Goal: Use online tool/utility: Utilize a website feature to perform a specific function

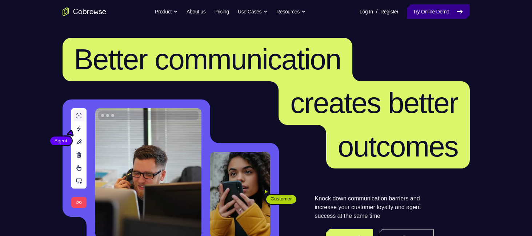
click at [427, 13] on link "Try Online Demo" at bounding box center [438, 11] width 63 height 15
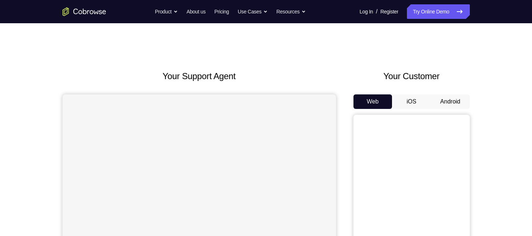
click at [446, 104] on button "Android" at bounding box center [450, 102] width 39 height 15
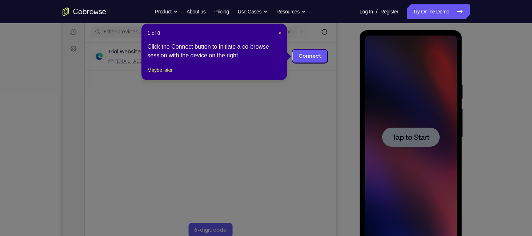
click at [417, 137] on icon at bounding box center [268, 118] width 537 height 236
click at [282, 33] on div "1 of 8 × Click the Connect button to initiate a co-browse session with the devi…" at bounding box center [213, 52] width 145 height 57
click at [279, 31] on span "×" at bounding box center [279, 33] width 3 height 6
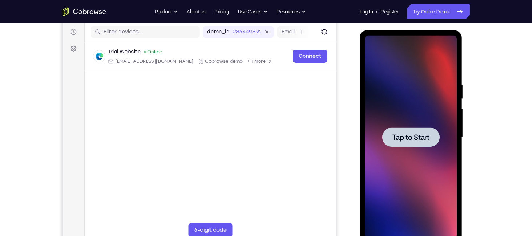
click at [414, 139] on span "Tap to Start" at bounding box center [410, 137] width 37 height 7
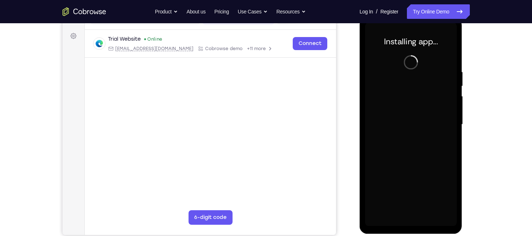
scroll to position [102, 0]
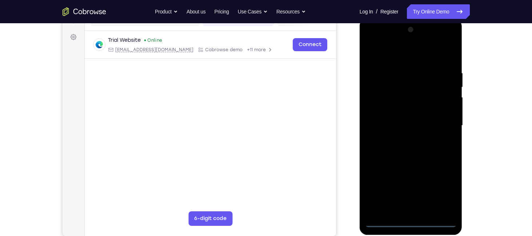
click at [411, 220] on div at bounding box center [411, 126] width 92 height 204
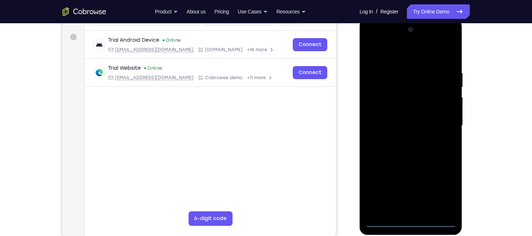
click at [442, 191] on div at bounding box center [411, 126] width 92 height 204
click at [371, 39] on div at bounding box center [411, 126] width 92 height 204
click at [436, 123] on div at bounding box center [411, 126] width 92 height 204
click at [438, 123] on div at bounding box center [411, 126] width 92 height 204
click at [401, 138] on div at bounding box center [411, 126] width 92 height 204
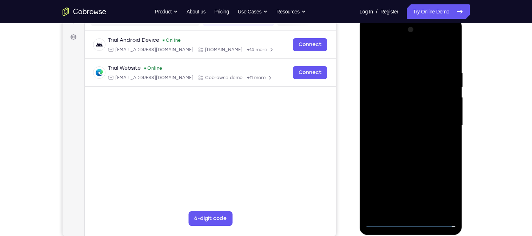
click at [400, 116] on div at bounding box center [411, 126] width 92 height 204
click at [396, 105] on div at bounding box center [411, 126] width 92 height 204
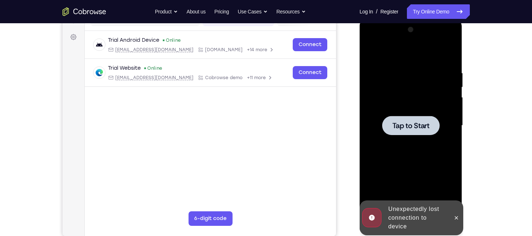
click at [412, 123] on span "Tap to Start" at bounding box center [410, 125] width 37 height 7
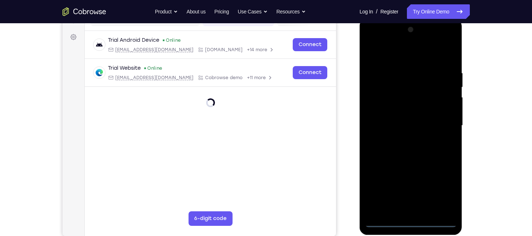
click at [412, 217] on div at bounding box center [411, 126] width 92 height 204
click at [411, 221] on div at bounding box center [411, 126] width 92 height 204
click at [411, 220] on div at bounding box center [411, 126] width 92 height 204
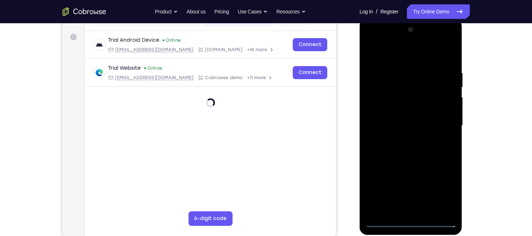
click at [411, 219] on div at bounding box center [411, 126] width 92 height 204
click at [437, 219] on div at bounding box center [411, 126] width 92 height 204
click at [383, 218] on div at bounding box center [411, 126] width 92 height 204
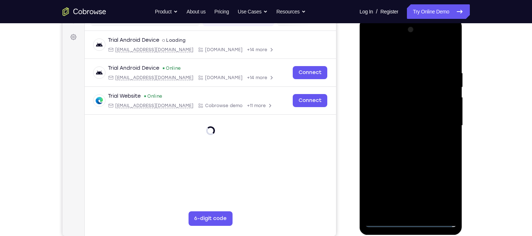
click at [383, 218] on div at bounding box center [411, 126] width 92 height 204
click at [442, 191] on div at bounding box center [411, 126] width 92 height 204
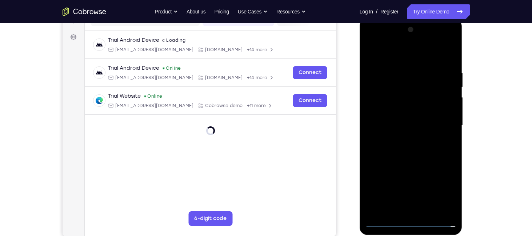
click at [442, 191] on div at bounding box center [411, 126] width 92 height 204
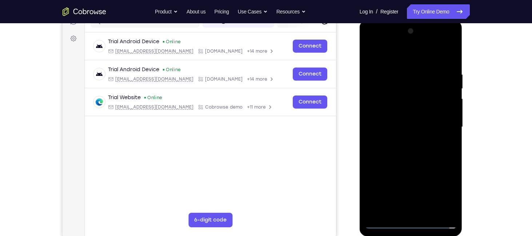
scroll to position [101, 0]
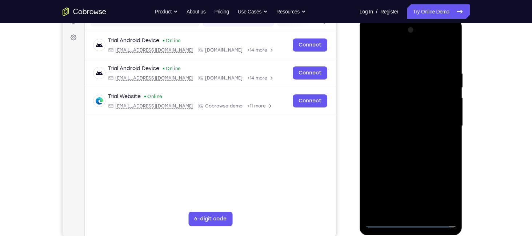
click at [442, 190] on div at bounding box center [411, 126] width 92 height 204
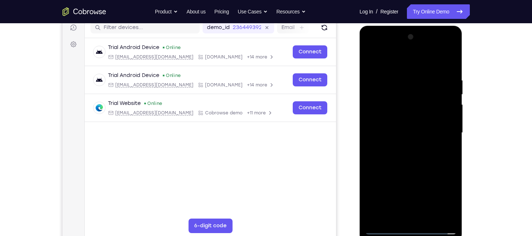
click at [442, 191] on div at bounding box center [411, 133] width 92 height 204
click at [442, 195] on div at bounding box center [411, 133] width 92 height 204
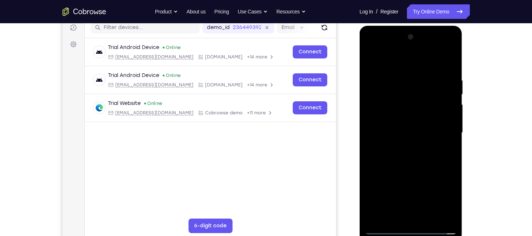
click at [442, 195] on div at bounding box center [411, 133] width 92 height 204
click at [408, 225] on div at bounding box center [411, 133] width 92 height 204
click at [446, 198] on div at bounding box center [411, 133] width 92 height 204
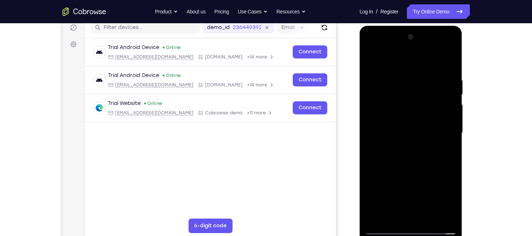
click at [446, 198] on div at bounding box center [411, 133] width 92 height 204
click at [383, 227] on div at bounding box center [411, 133] width 92 height 204
click at [445, 194] on div at bounding box center [411, 133] width 92 height 204
click at [369, 45] on div at bounding box center [411, 133] width 92 height 204
click at [444, 197] on div at bounding box center [411, 133] width 92 height 204
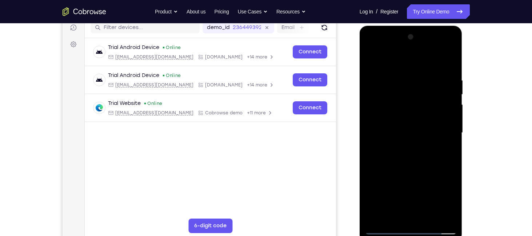
click at [373, 54] on div at bounding box center [411, 133] width 92 height 204
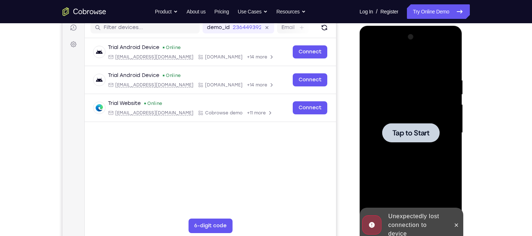
click at [411, 127] on div at bounding box center [410, 132] width 57 height 19
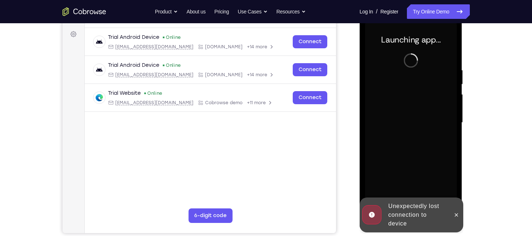
scroll to position [105, 0]
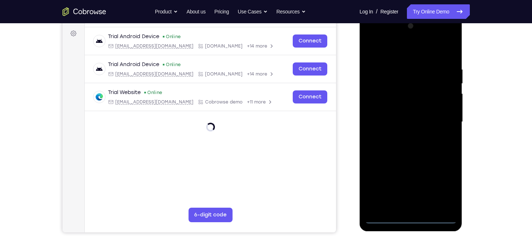
click at [413, 217] on div at bounding box center [411, 122] width 92 height 204
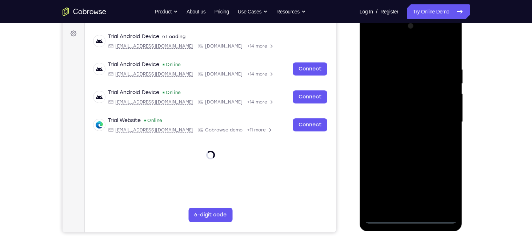
click at [413, 217] on div at bounding box center [411, 122] width 92 height 204
click at [446, 187] on div at bounding box center [411, 122] width 92 height 204
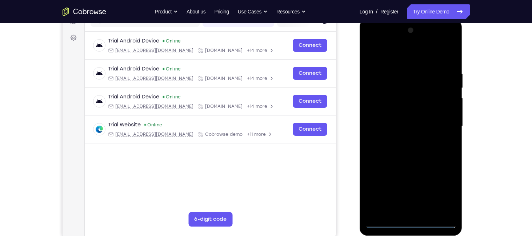
scroll to position [100, 0]
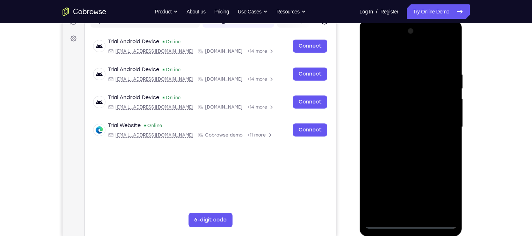
click at [370, 40] on div at bounding box center [411, 127] width 92 height 204
click at [440, 124] on div at bounding box center [411, 127] width 92 height 204
click at [400, 140] on div at bounding box center [411, 127] width 92 height 204
click at [398, 120] on div at bounding box center [411, 127] width 92 height 204
click at [399, 112] on div at bounding box center [411, 127] width 92 height 204
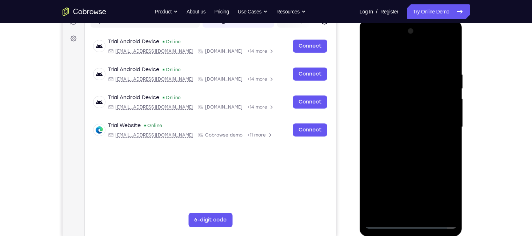
click at [405, 125] on div at bounding box center [411, 127] width 92 height 204
click at [410, 151] on div at bounding box center [411, 127] width 92 height 204
click at [410, 147] on div at bounding box center [411, 127] width 92 height 204
click at [409, 149] on div at bounding box center [411, 127] width 92 height 204
click at [428, 211] on div at bounding box center [411, 127] width 92 height 204
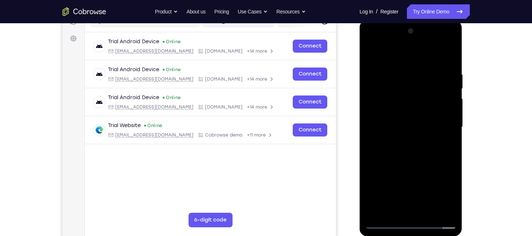
click at [403, 159] on div at bounding box center [411, 127] width 92 height 204
click at [430, 210] on div at bounding box center [411, 127] width 92 height 204
click at [408, 164] on div at bounding box center [411, 127] width 92 height 204
click at [413, 123] on div at bounding box center [411, 127] width 92 height 204
